Goal: Information Seeking & Learning: Learn about a topic

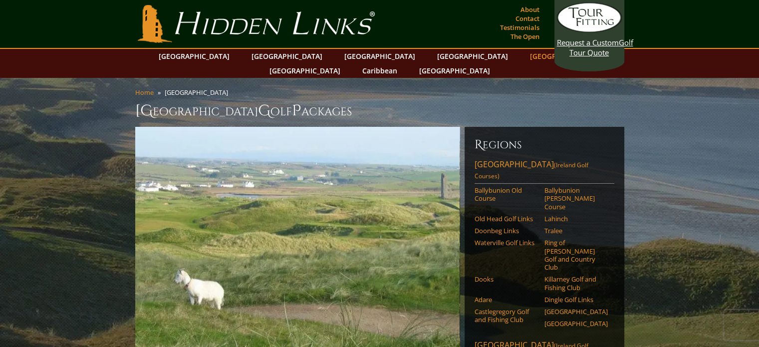
click at [525, 58] on link "[GEOGRAPHIC_DATA]" at bounding box center [565, 56] width 81 height 14
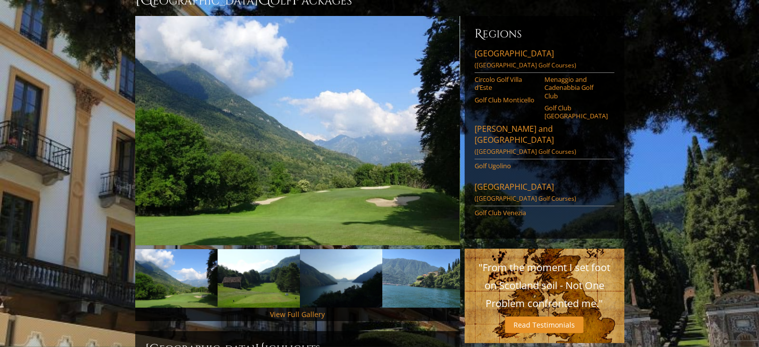
scroll to position [113, 0]
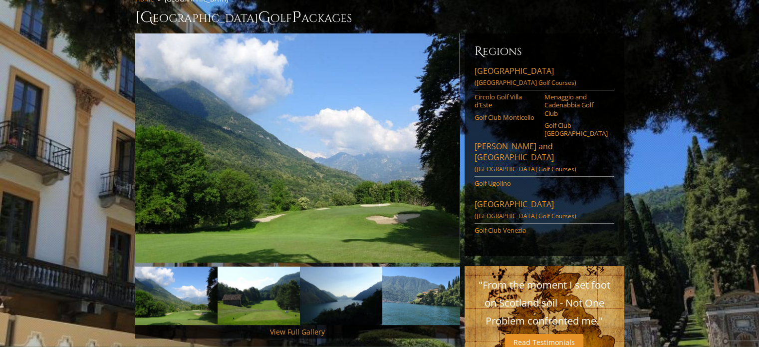
drag, startPoint x: 763, startPoint y: 39, endPoint x: 646, endPoint y: 72, distance: 121.3
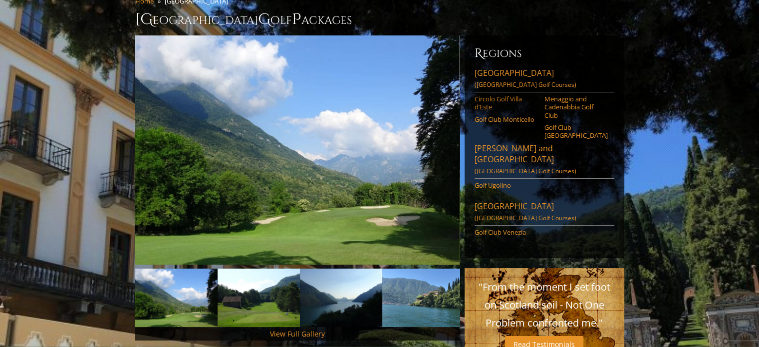
click at [495, 95] on link "Circolo Golf Villa d’Este" at bounding box center [505, 103] width 63 height 16
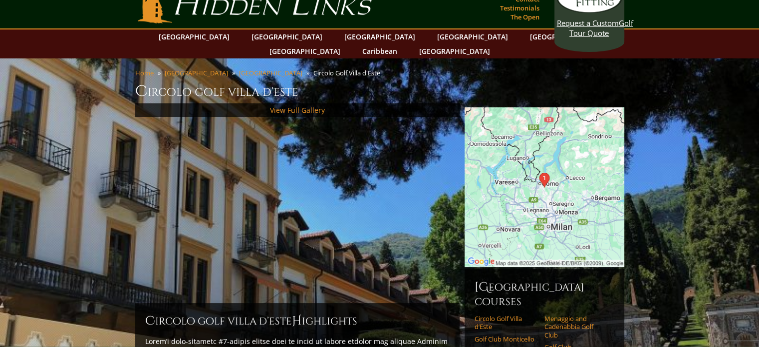
scroll to position [12, 0]
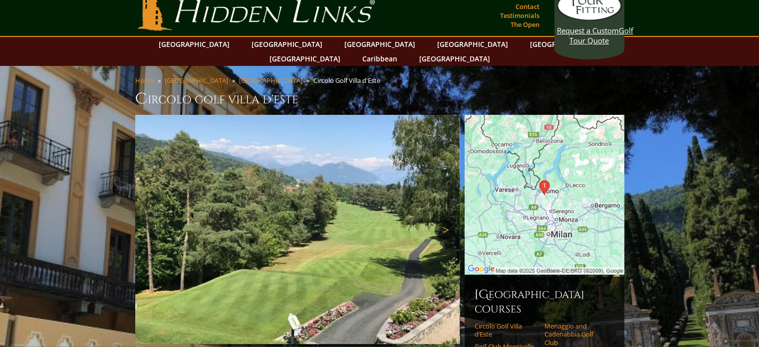
click at [443, 219] on link "Next" at bounding box center [444, 229] width 20 height 20
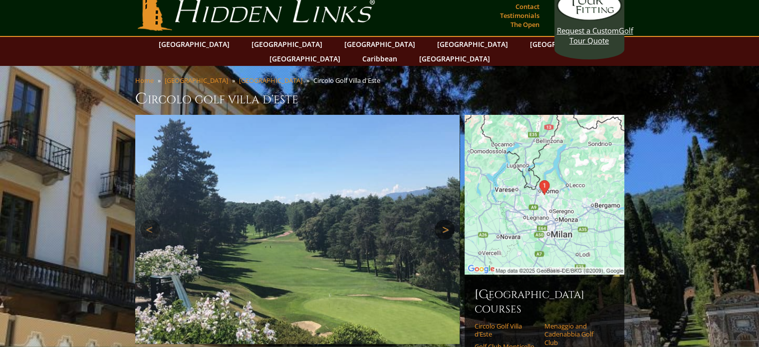
click at [443, 219] on link "Next" at bounding box center [444, 229] width 20 height 20
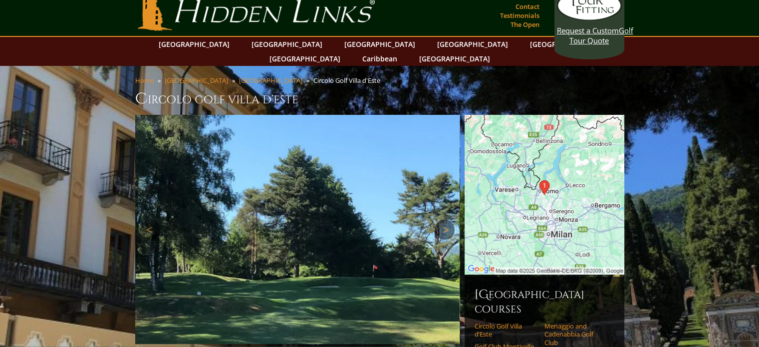
click at [443, 219] on link "Next" at bounding box center [444, 229] width 20 height 20
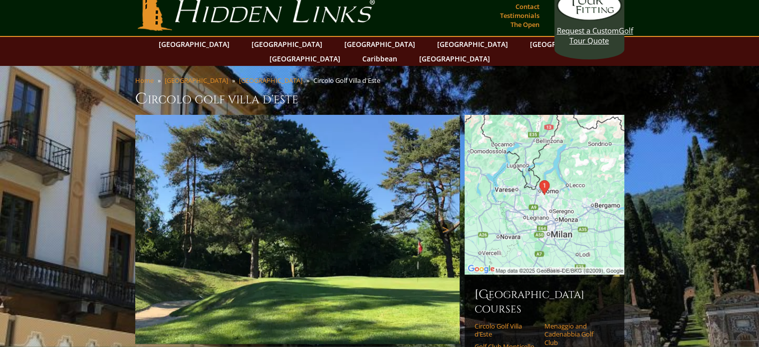
click at [443, 219] on link "Next" at bounding box center [444, 229] width 20 height 20
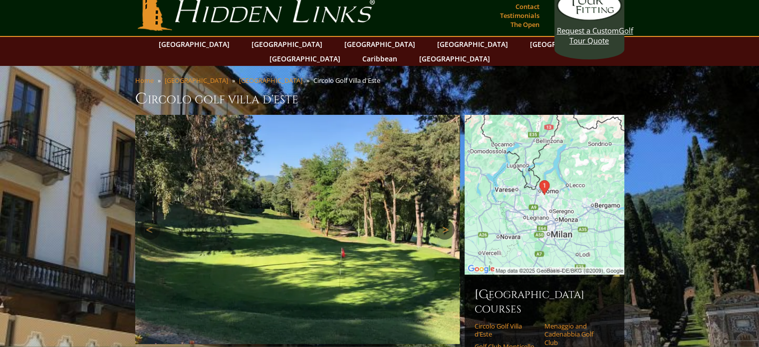
click at [443, 219] on link "Next" at bounding box center [444, 229] width 20 height 20
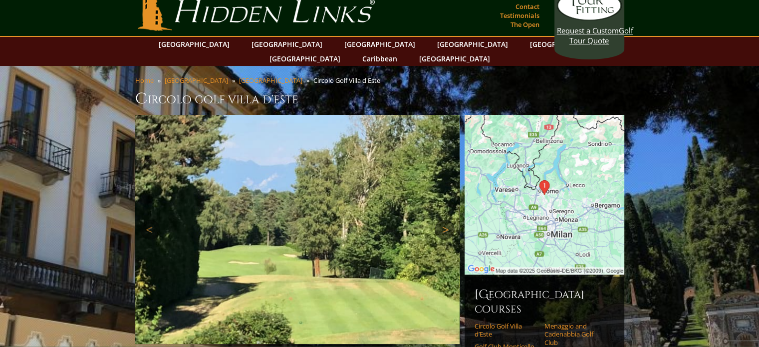
click at [443, 219] on link "Next" at bounding box center [444, 229] width 20 height 20
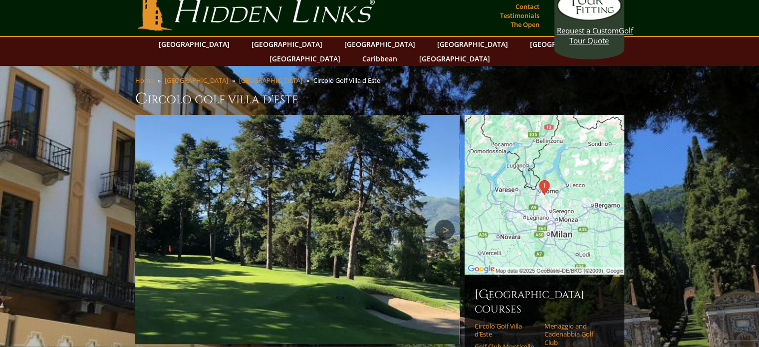
click at [443, 219] on link "Next" at bounding box center [444, 229] width 20 height 20
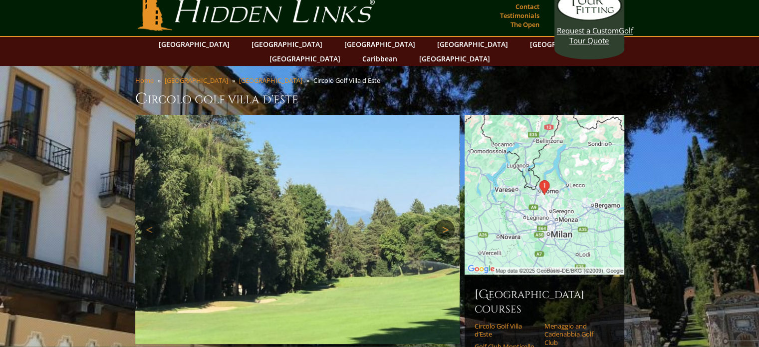
click at [443, 219] on link "Next" at bounding box center [444, 229] width 20 height 20
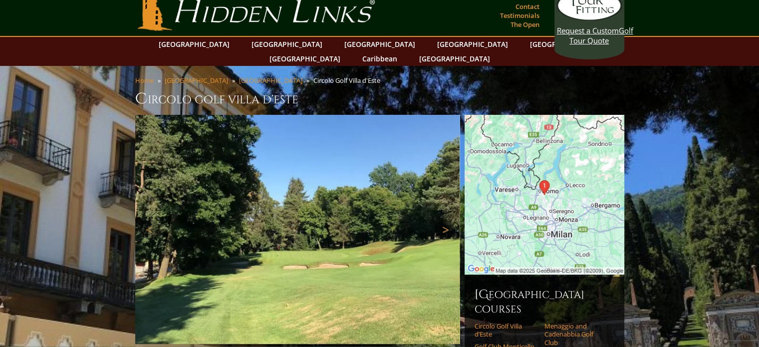
click at [443, 219] on link "Next" at bounding box center [444, 229] width 20 height 20
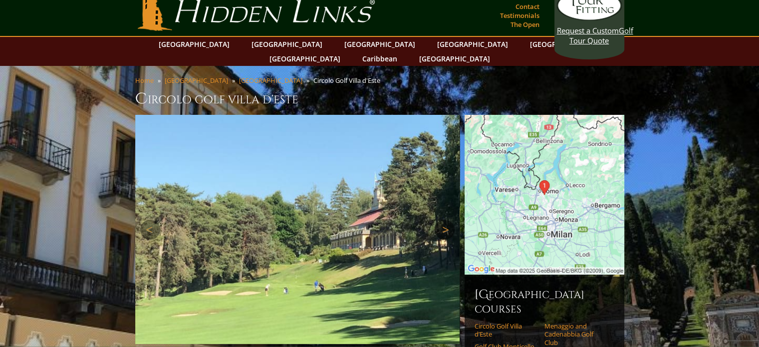
click at [443, 219] on link "Next" at bounding box center [444, 229] width 20 height 20
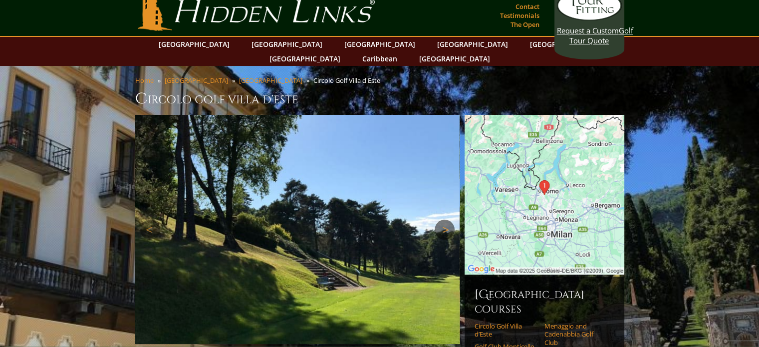
click at [443, 219] on link "Next" at bounding box center [444, 229] width 20 height 20
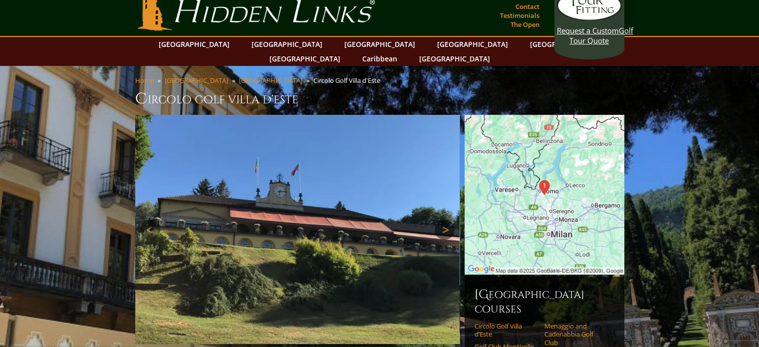
click at [443, 219] on link "Next" at bounding box center [444, 229] width 20 height 20
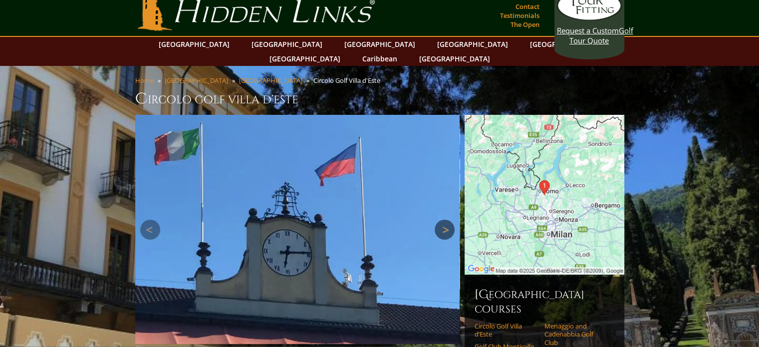
click at [443, 219] on link "Next" at bounding box center [444, 229] width 20 height 20
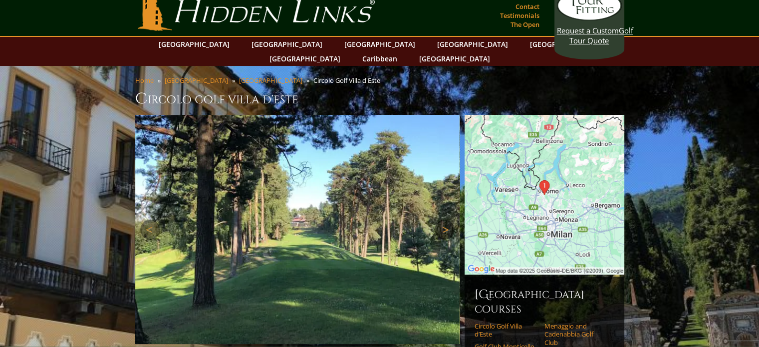
click at [443, 219] on link "Next" at bounding box center [444, 229] width 20 height 20
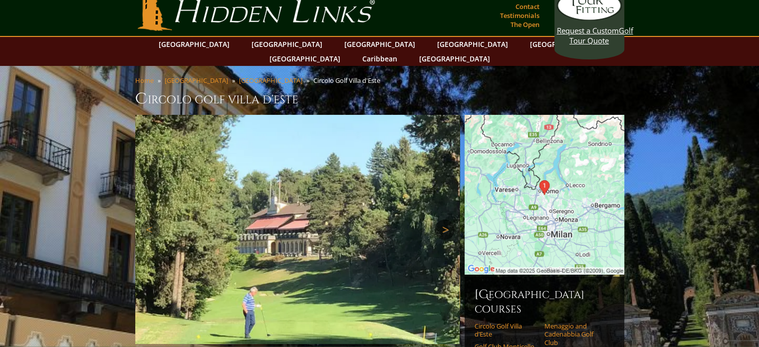
click at [443, 219] on link "Next" at bounding box center [444, 229] width 20 height 20
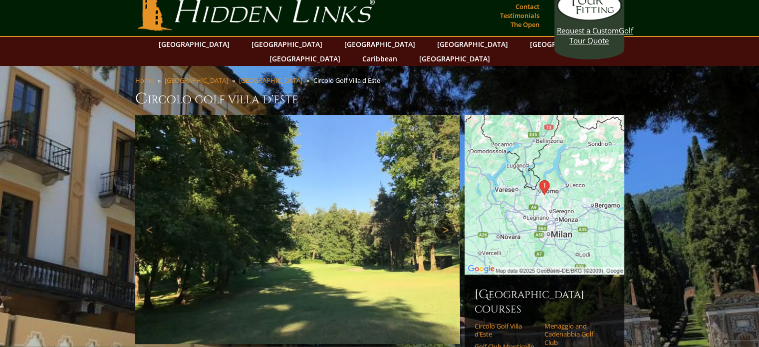
click at [443, 219] on link "Next" at bounding box center [444, 229] width 20 height 20
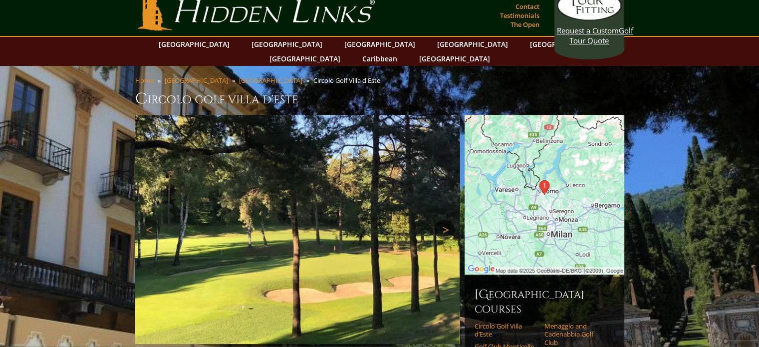
click at [443, 219] on link "Next" at bounding box center [444, 229] width 20 height 20
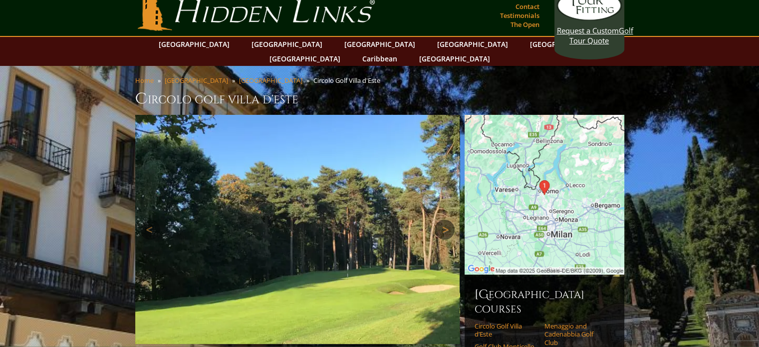
click at [443, 219] on link "Next" at bounding box center [444, 229] width 20 height 20
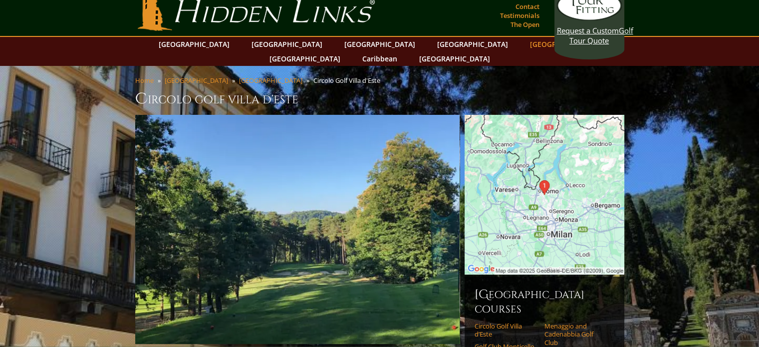
click at [525, 44] on link "[GEOGRAPHIC_DATA]" at bounding box center [565, 44] width 81 height 14
